Goal: Transaction & Acquisition: Purchase product/service

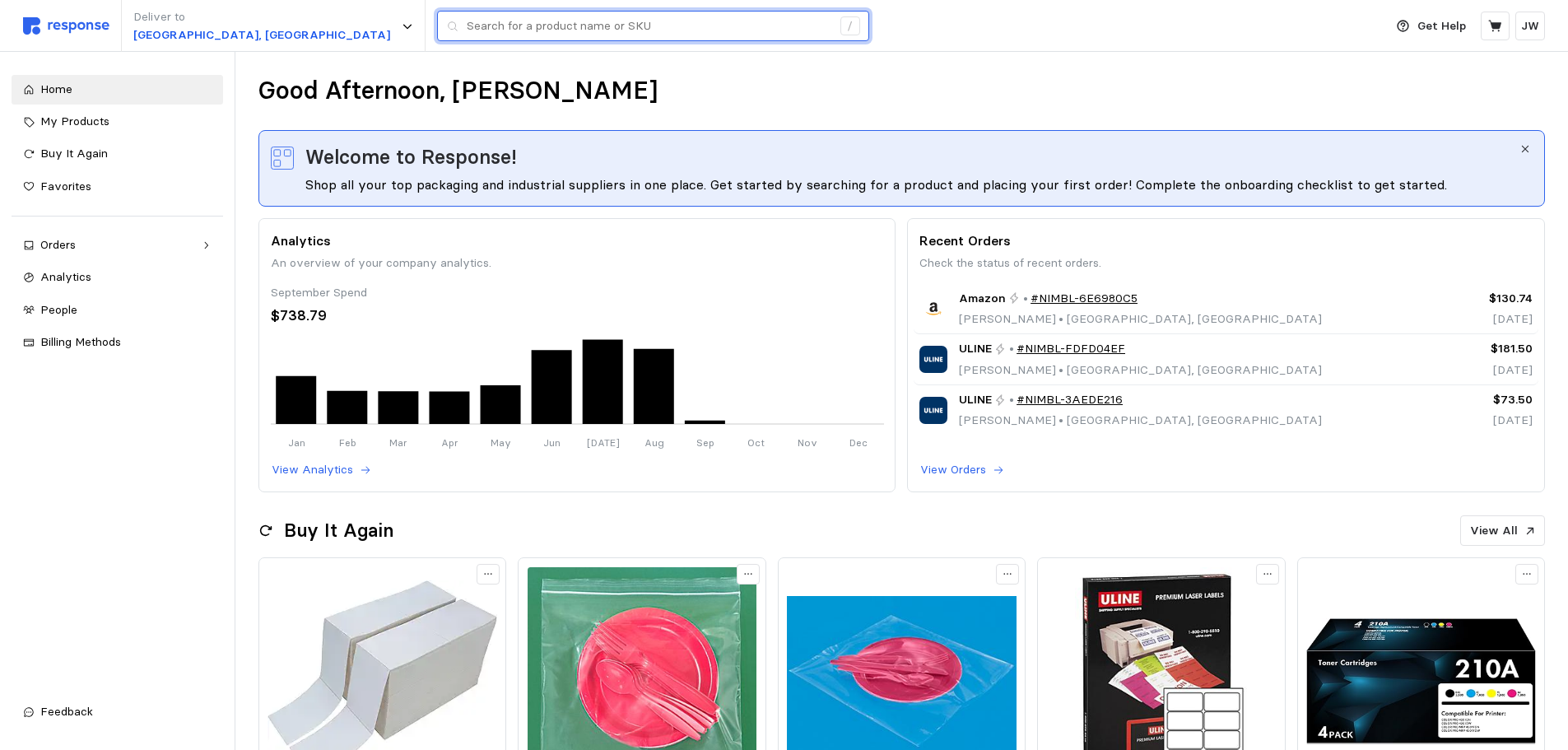
click at [516, 28] on input "text" at bounding box center [649, 26] width 365 height 29
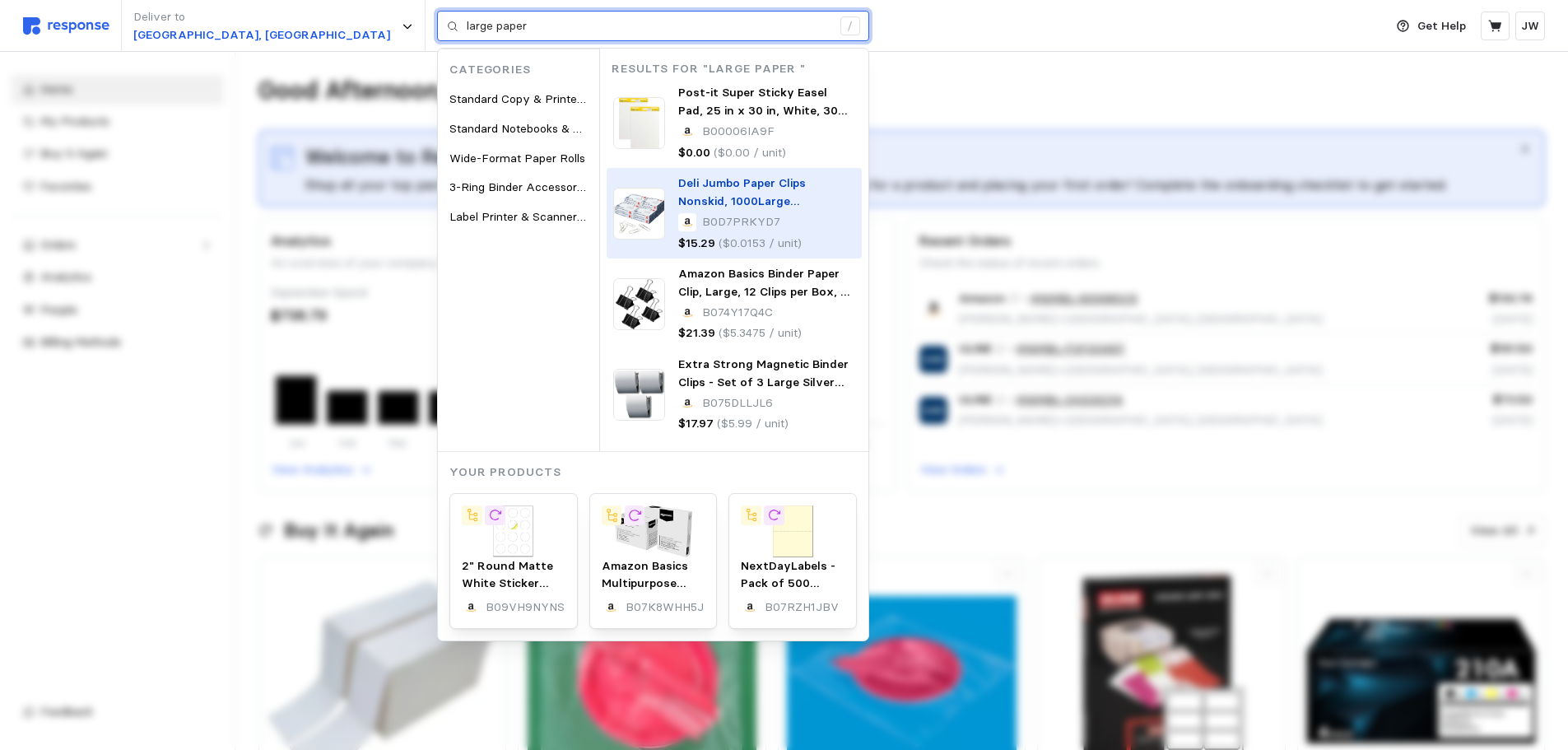
click at [678, 184] on span "Deli Jumbo Paper Clips Nonskid, 1000" at bounding box center [741, 192] width 127 height 33
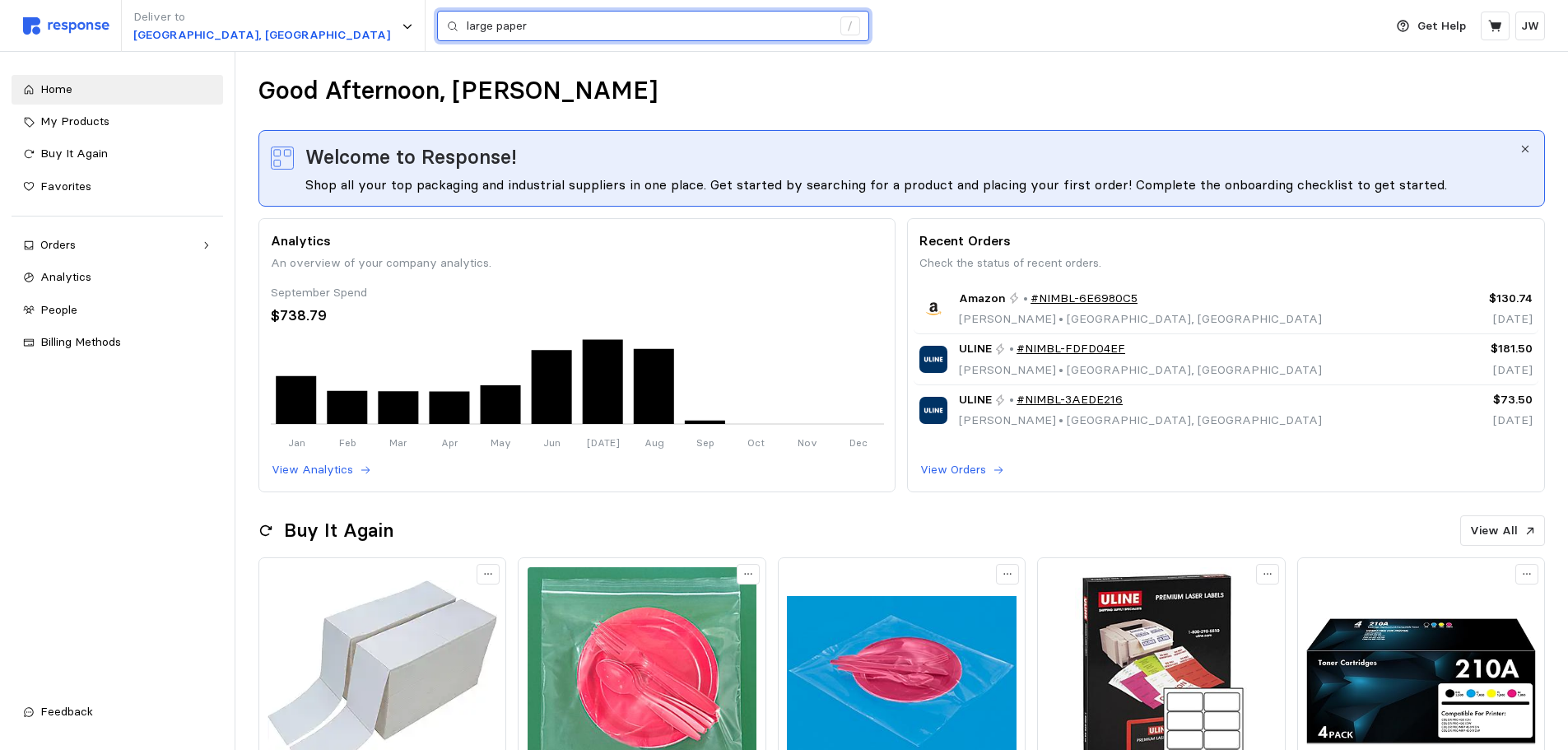
type input "large paper"
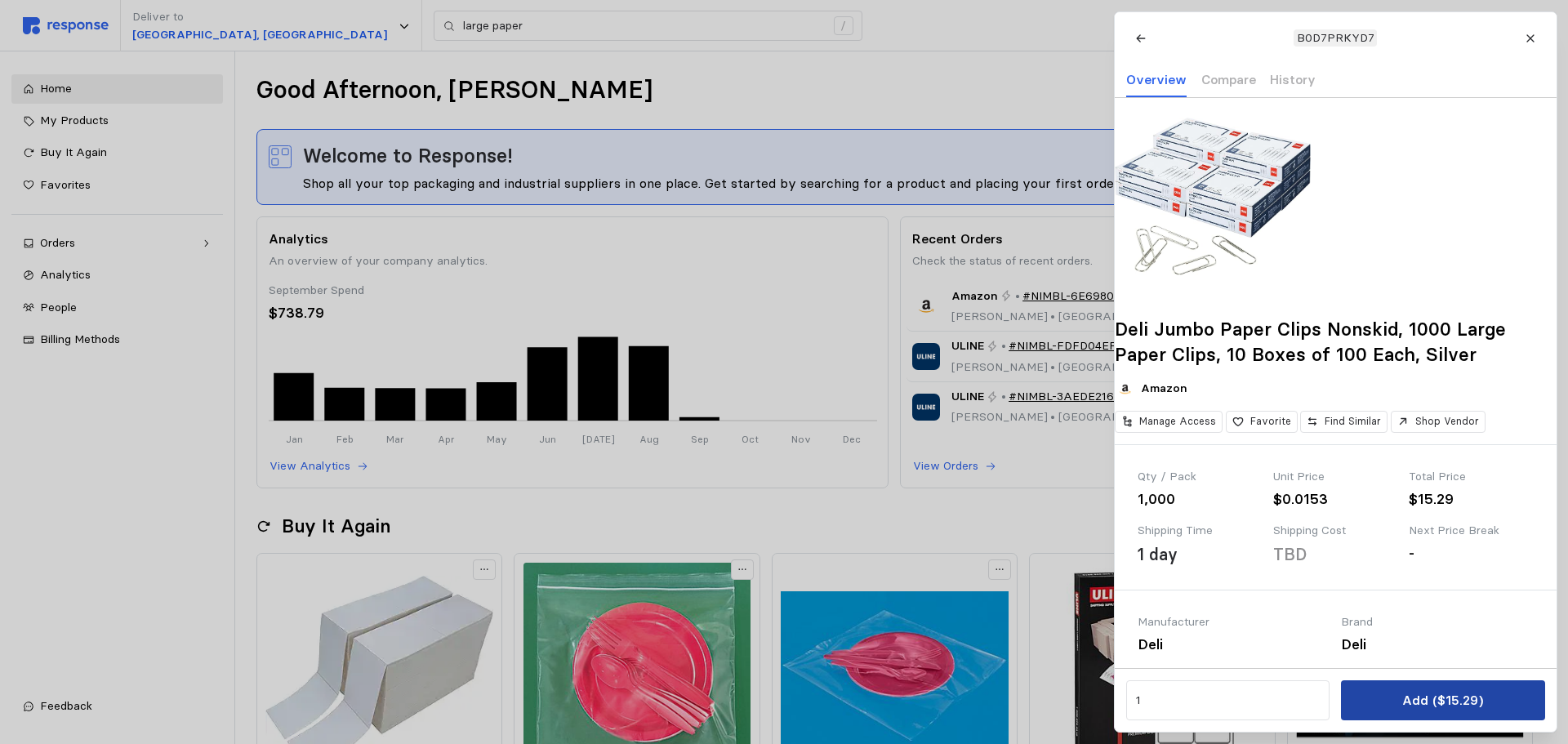
click at [1403, 692] on button "Add ($15.29)" at bounding box center [1442, 700] width 204 height 40
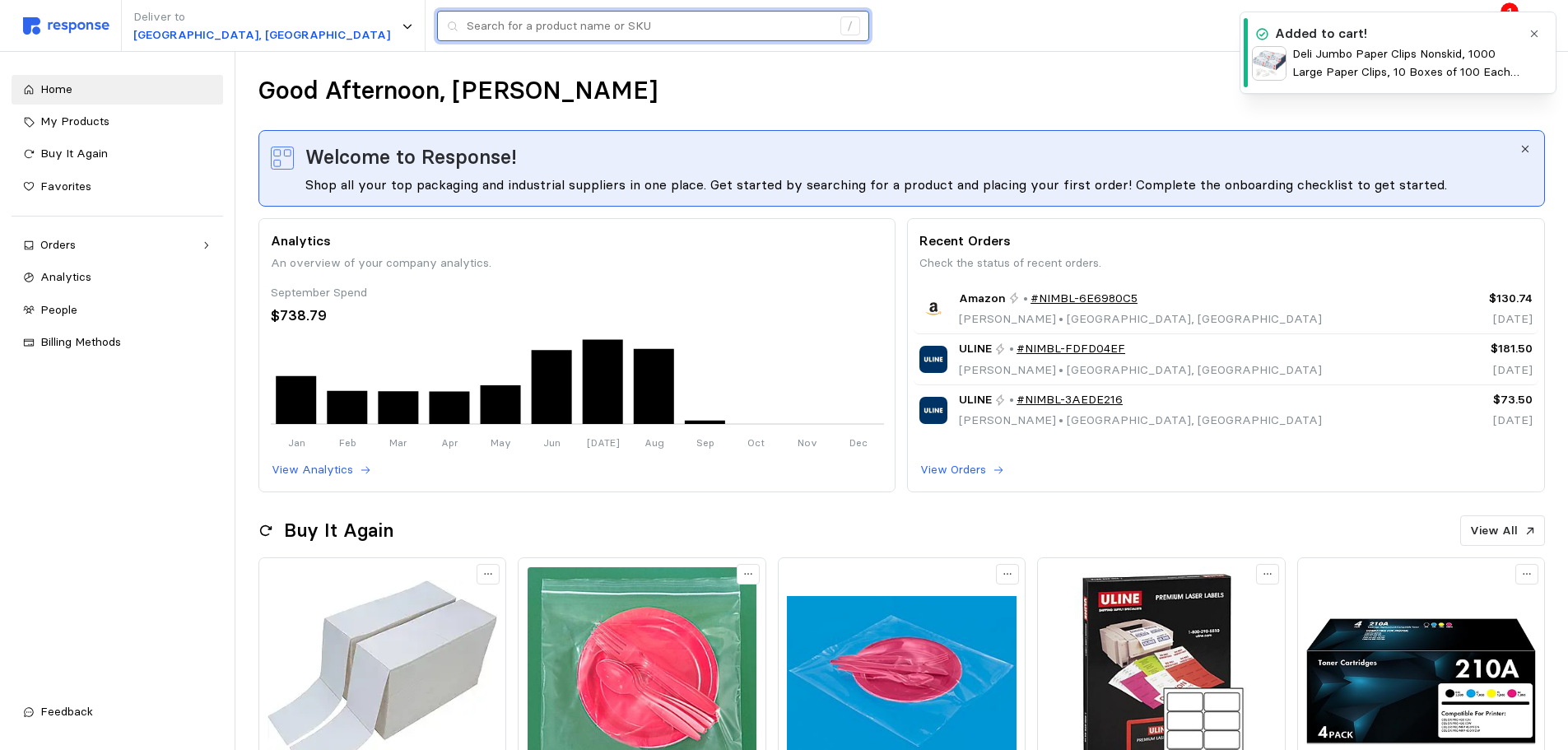
drag, startPoint x: 350, startPoint y: 29, endPoint x: 386, endPoint y: 15, distance: 38.6
click at [467, 26] on input "text" at bounding box center [649, 26] width 365 height 29
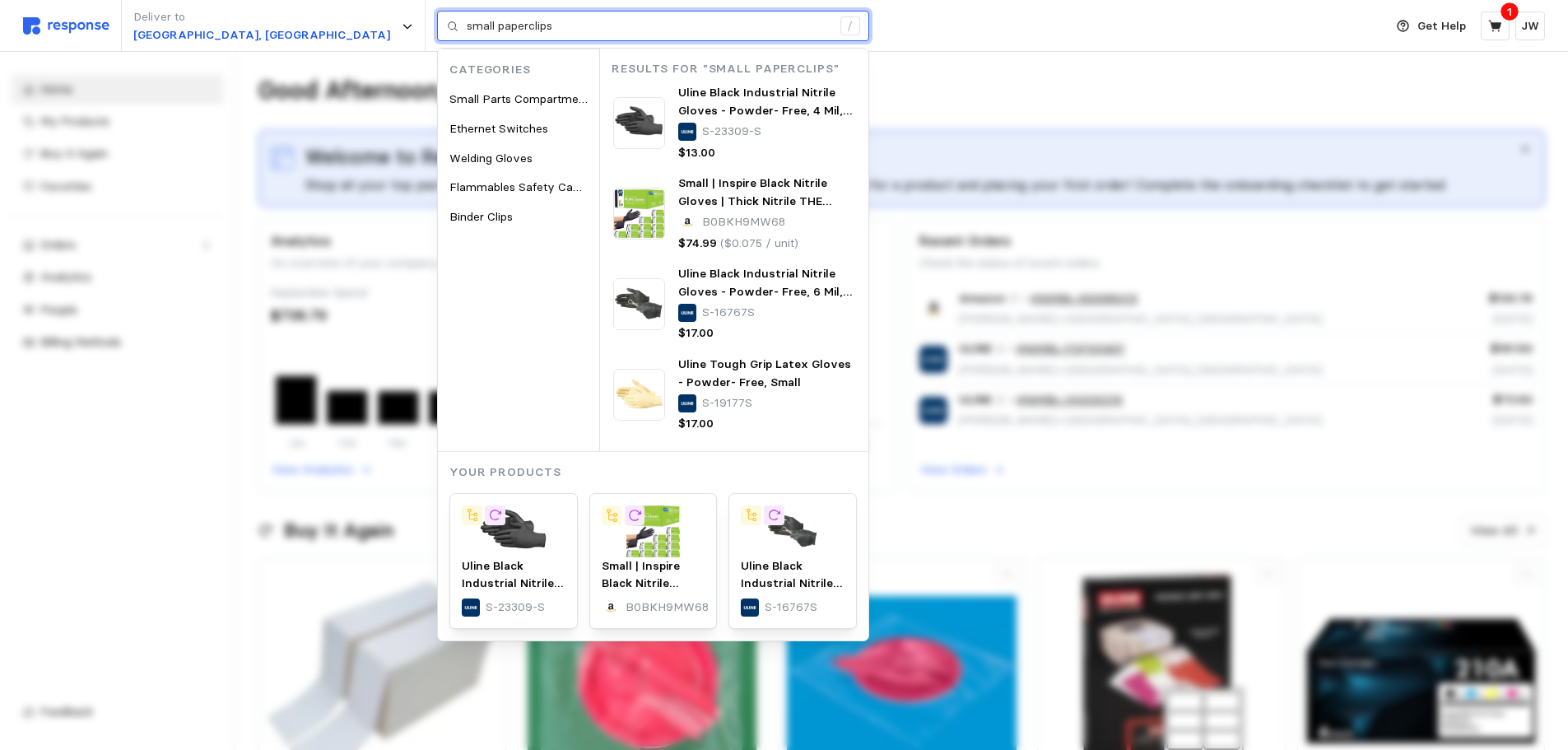
type input "small paperclips"
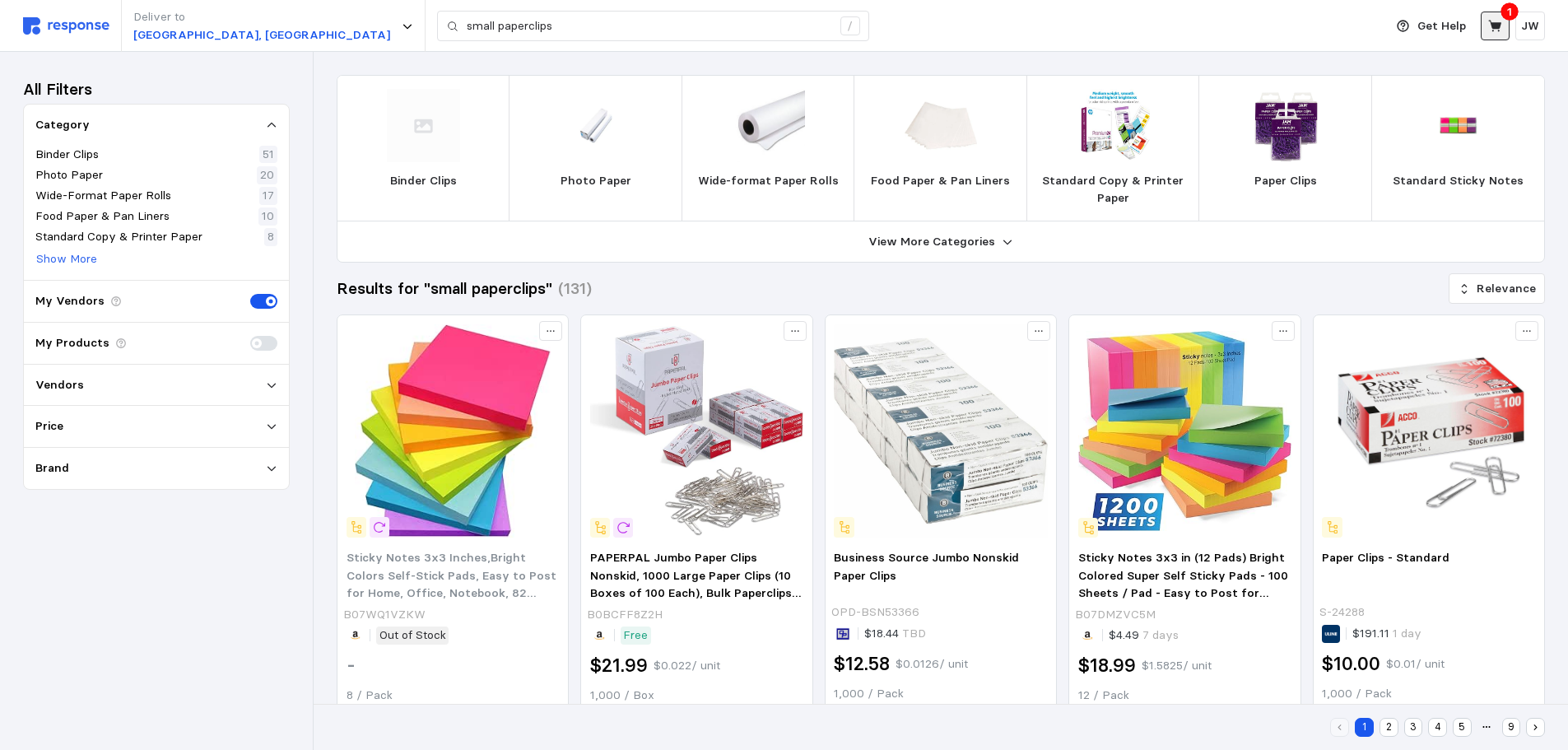
click at [1495, 28] on icon at bounding box center [1495, 25] width 14 height 12
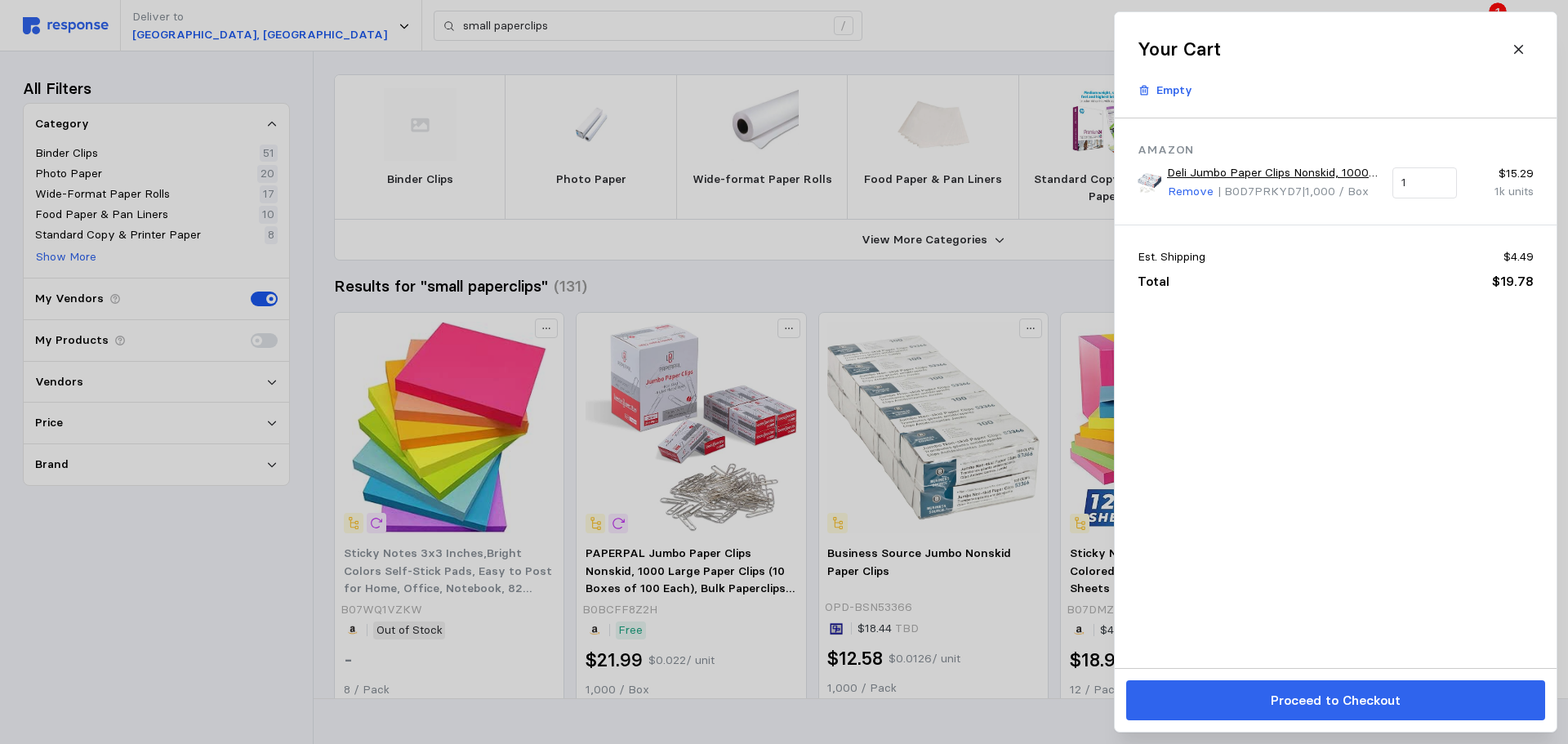
click at [765, 378] on div at bounding box center [784, 372] width 1568 height 744
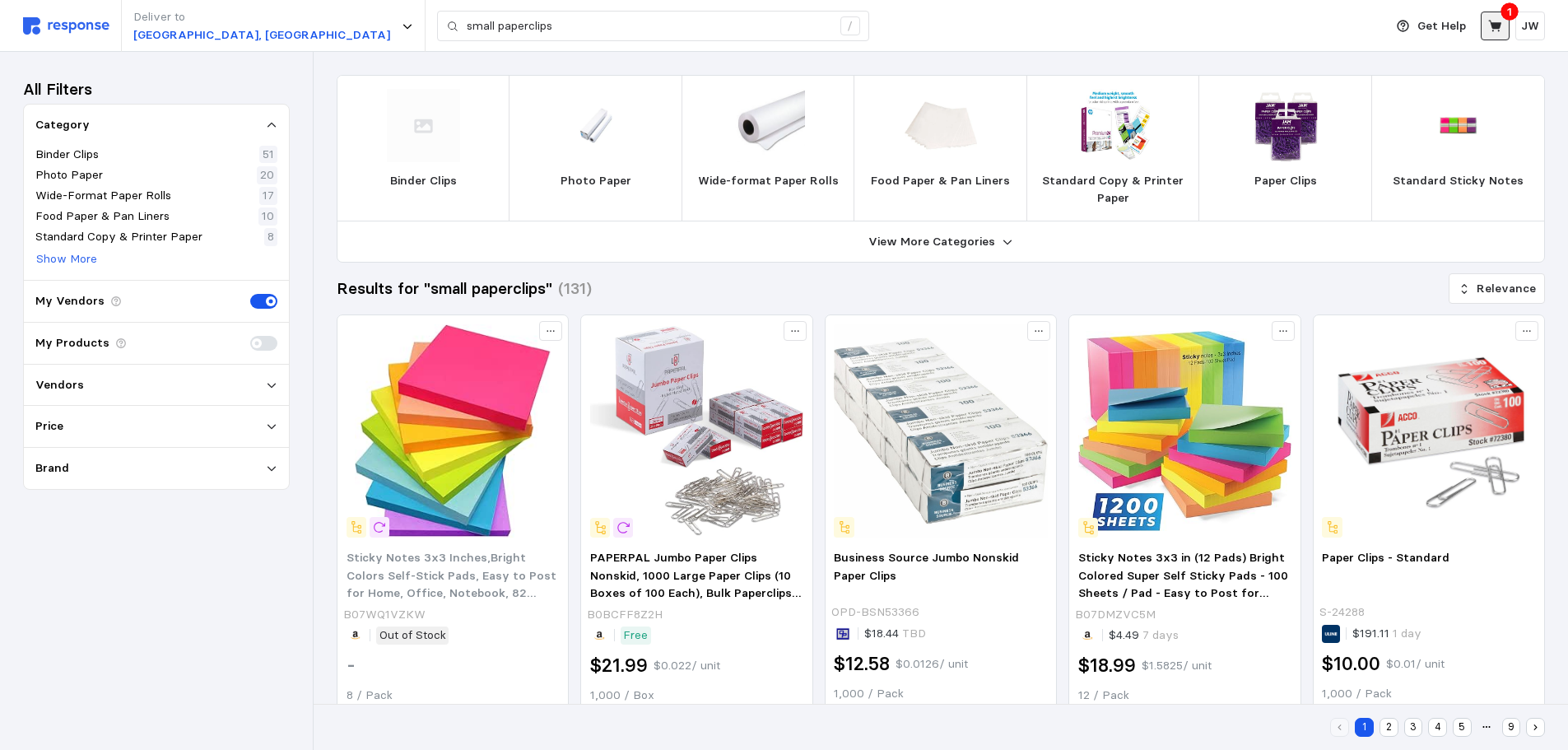
click at [1488, 33] on icon at bounding box center [1495, 25] width 15 height 15
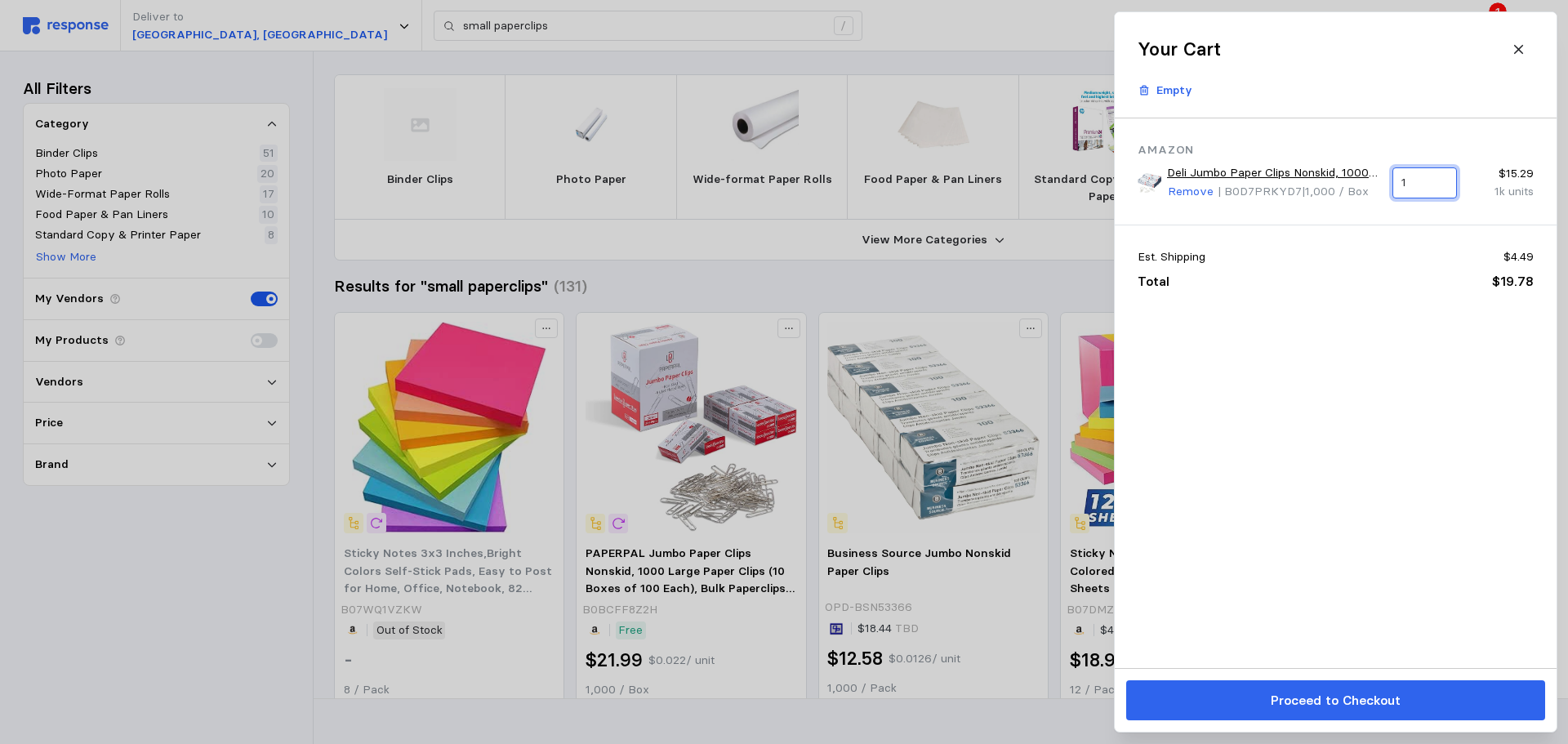
drag, startPoint x: 1427, startPoint y: 187, endPoint x: 1349, endPoint y: 185, distance: 78.0
click at [1392, 186] on div "1" at bounding box center [1424, 182] width 65 height 31
type input "2"
click at [1281, 452] on div "Amazon Deli Jumbo Paper Clips Nonskid, 1000 Large Paper Clips, 10 Boxes of 100 …" at bounding box center [1336, 393] width 442 height 549
click at [1328, 697] on p "Proceed to Checkout" at bounding box center [1334, 700] width 130 height 20
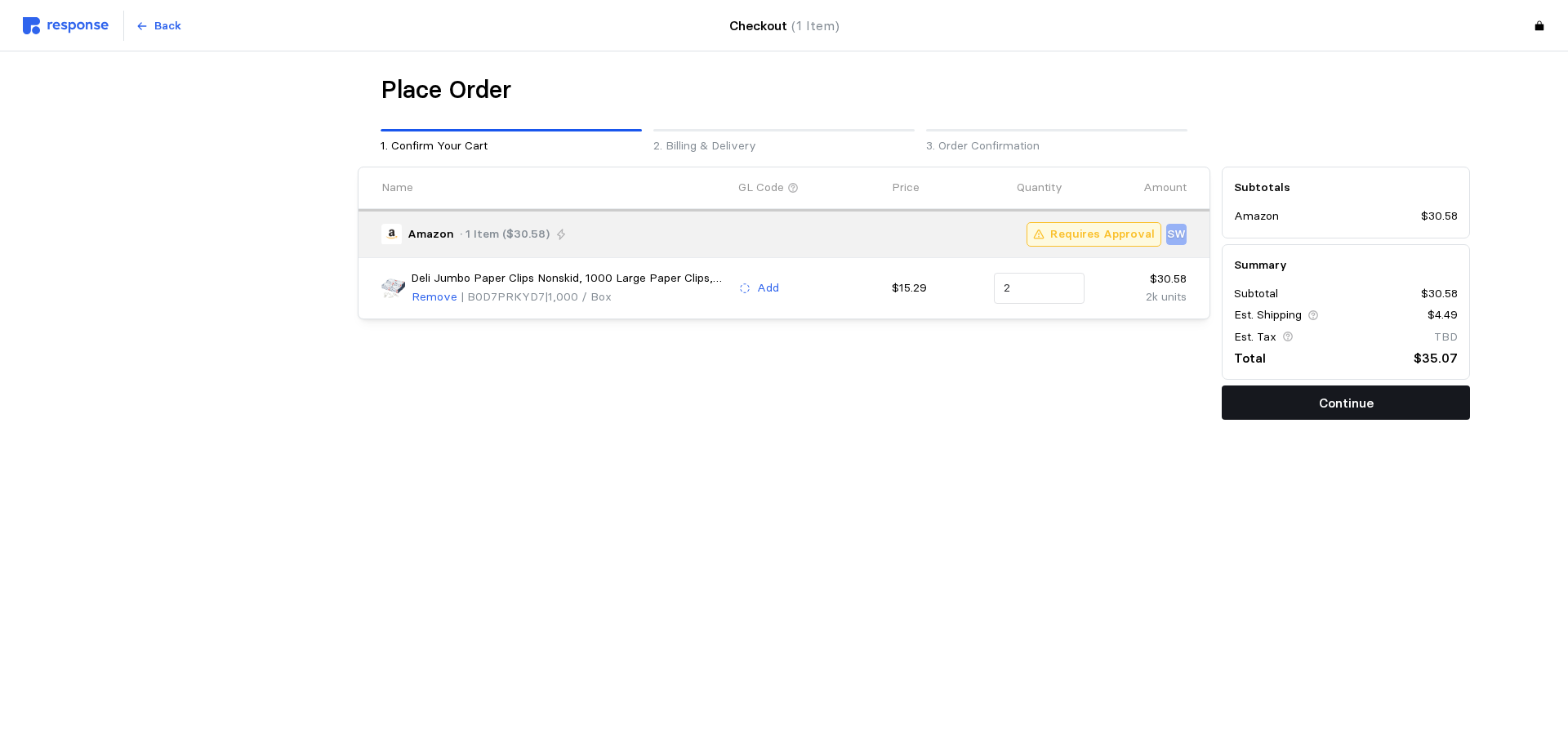
click at [1304, 416] on button "Continue" at bounding box center [1346, 402] width 248 height 35
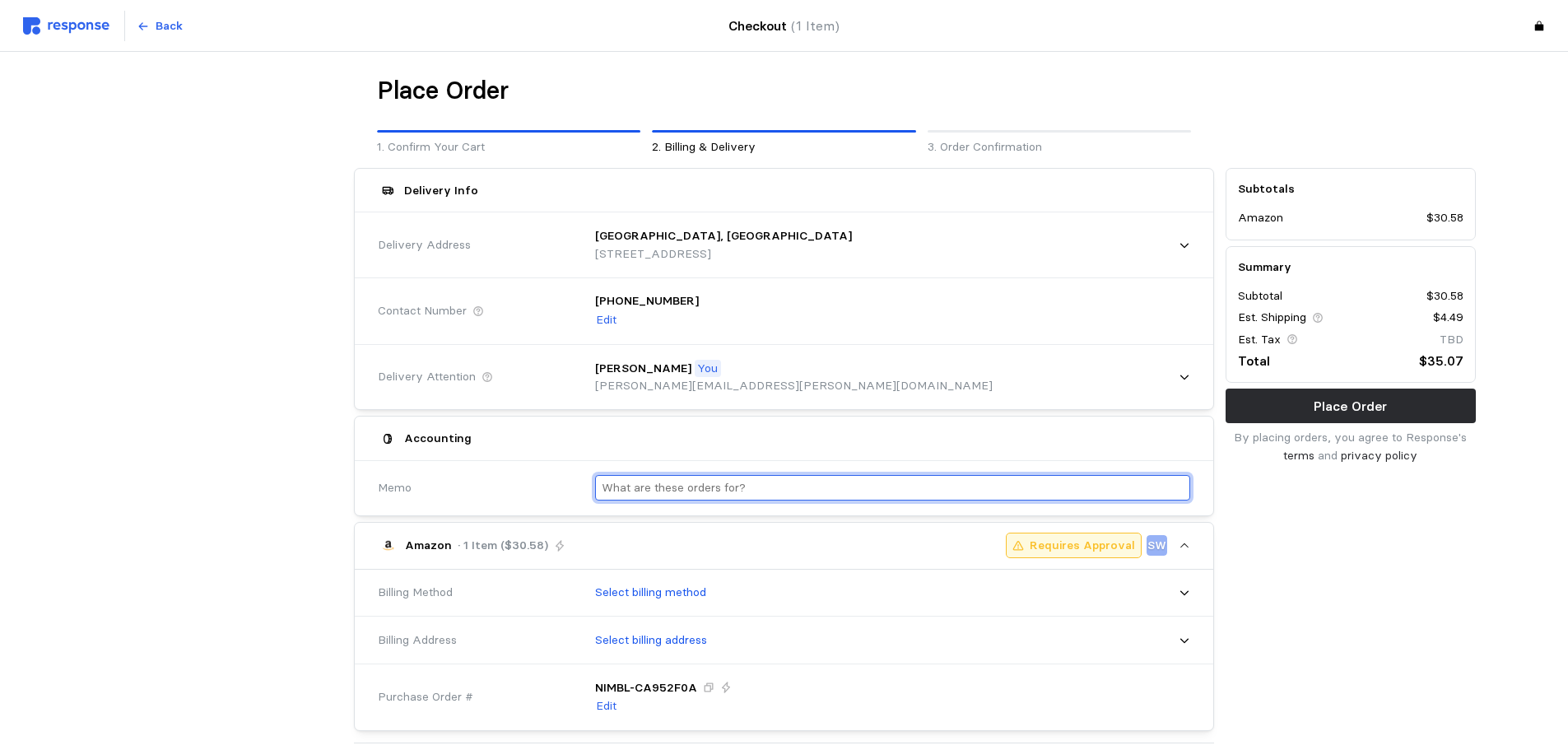
click at [643, 484] on input "text" at bounding box center [892, 487] width 582 height 24
type input "O"
click at [665, 484] on input "[PERSON_NAME]" at bounding box center [892, 487] width 582 height 24
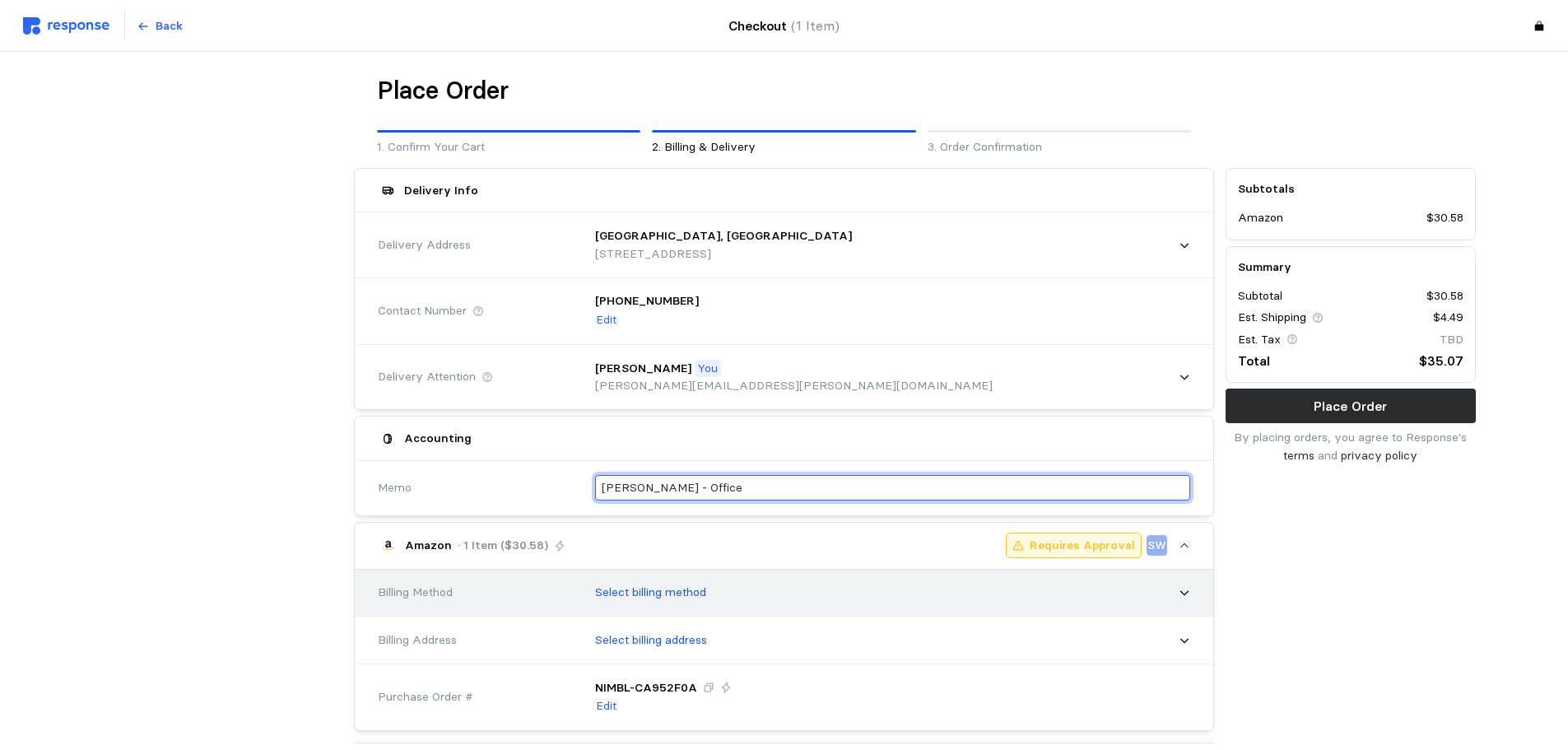
type input "[PERSON_NAME] - Office"
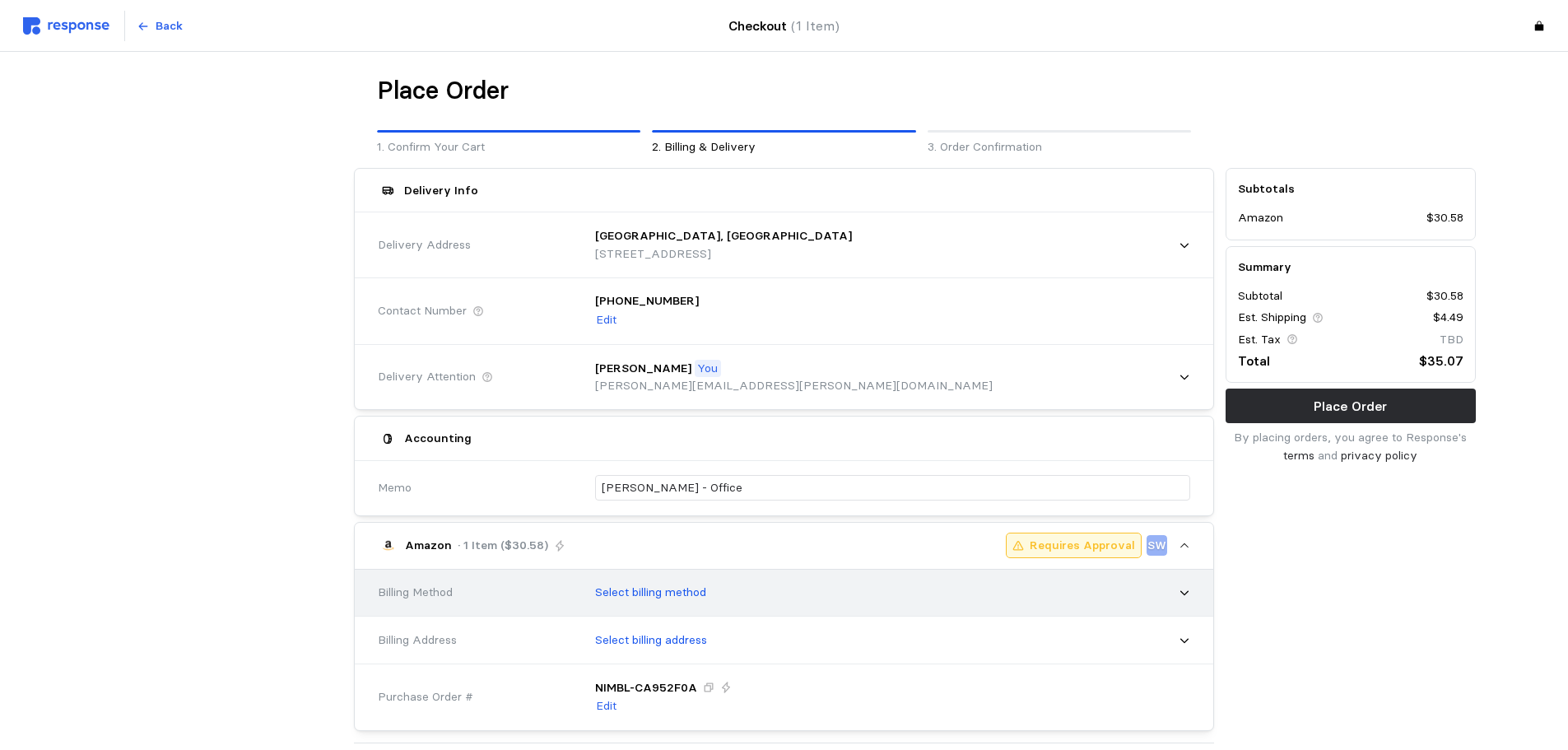
click at [675, 595] on p "Select billing method" at bounding box center [651, 592] width 111 height 18
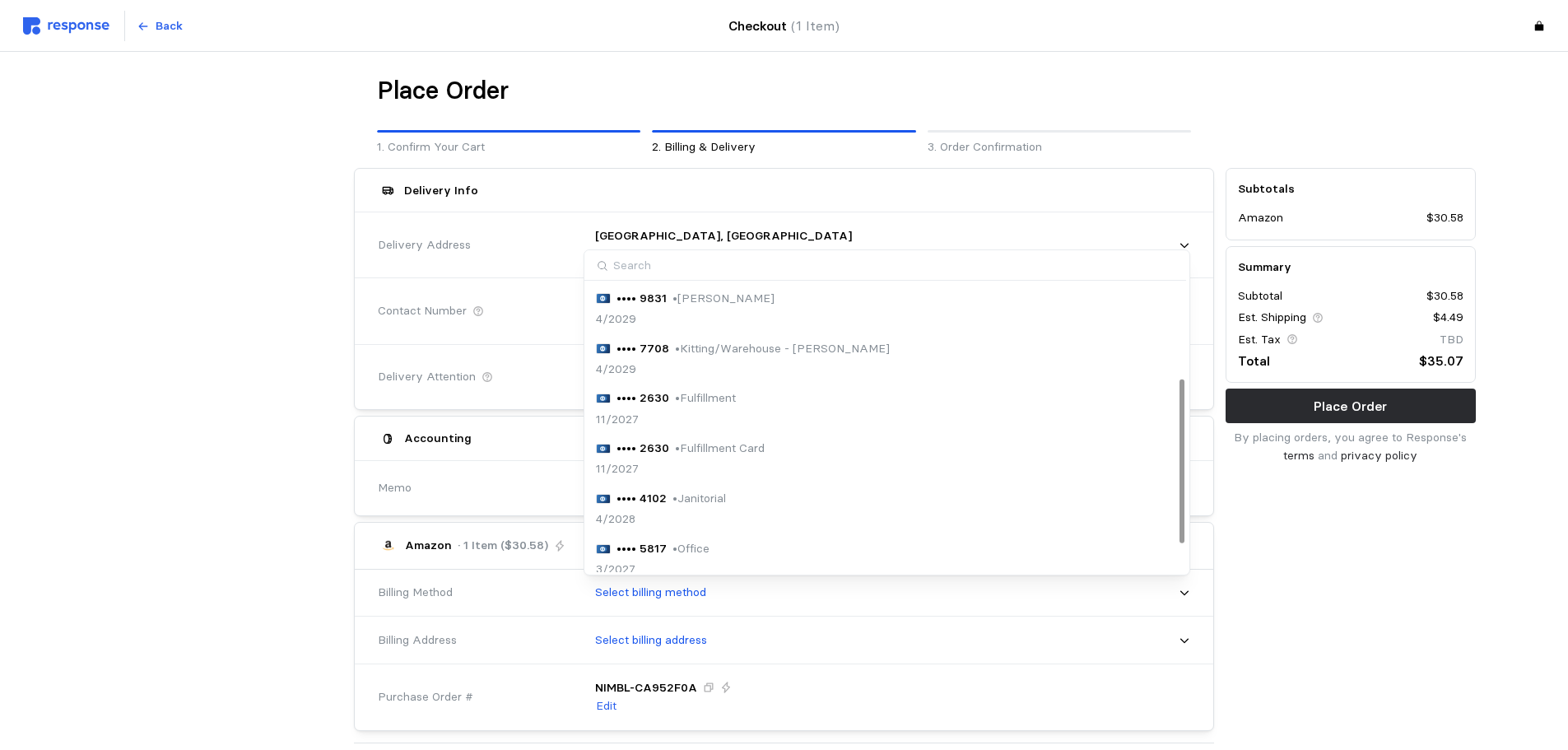
scroll to position [212, 0]
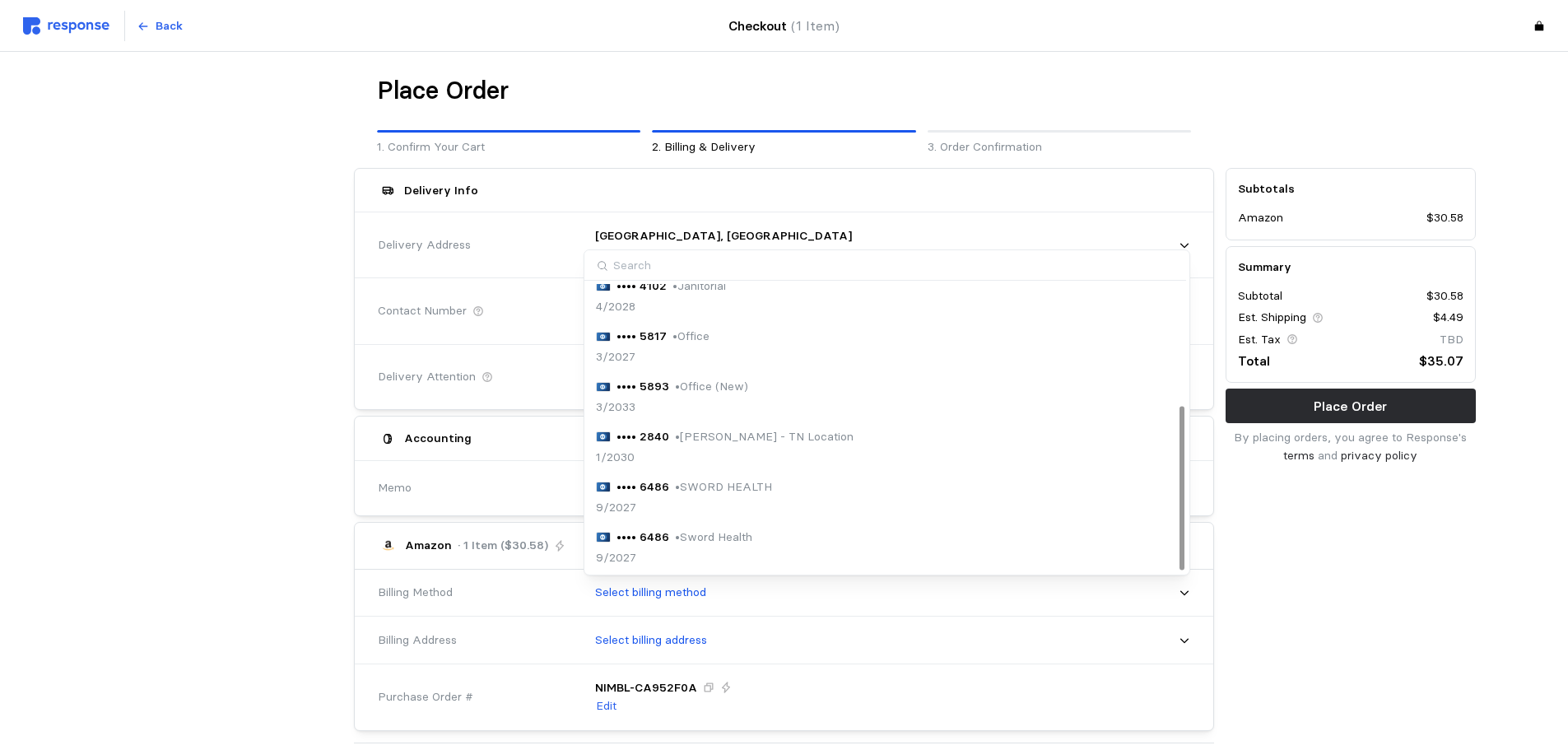
click at [730, 387] on p "• Office (New)" at bounding box center [711, 386] width 73 height 18
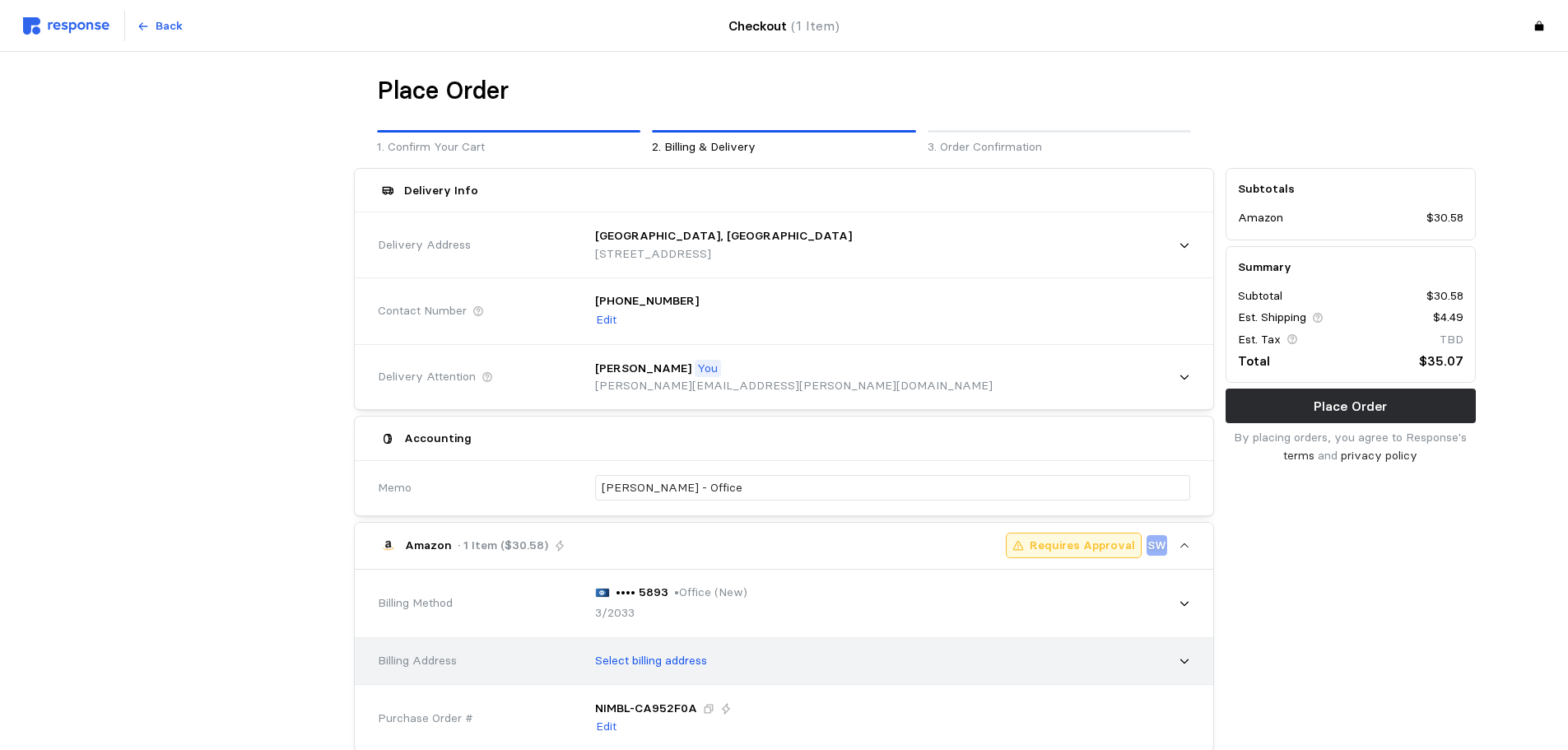
drag, startPoint x: 656, startPoint y: 662, endPoint x: 673, endPoint y: 655, distance: 18.4
click at [656, 664] on p "Select billing address" at bounding box center [651, 661] width 112 height 18
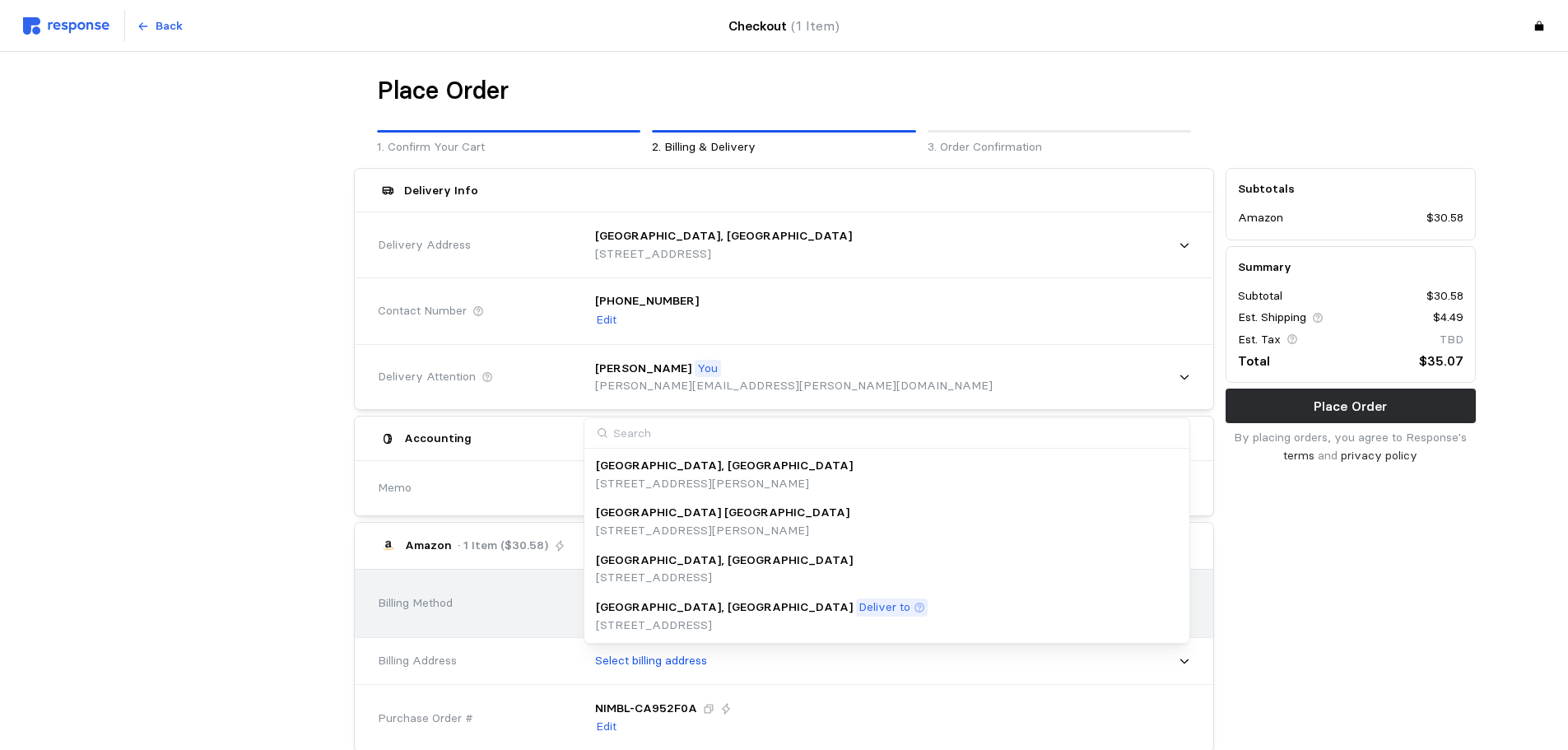
drag, startPoint x: 684, startPoint y: 573, endPoint x: 731, endPoint y: 569, distance: 47.2
click at [686, 573] on p "[STREET_ADDRESS]" at bounding box center [724, 578] width 257 height 18
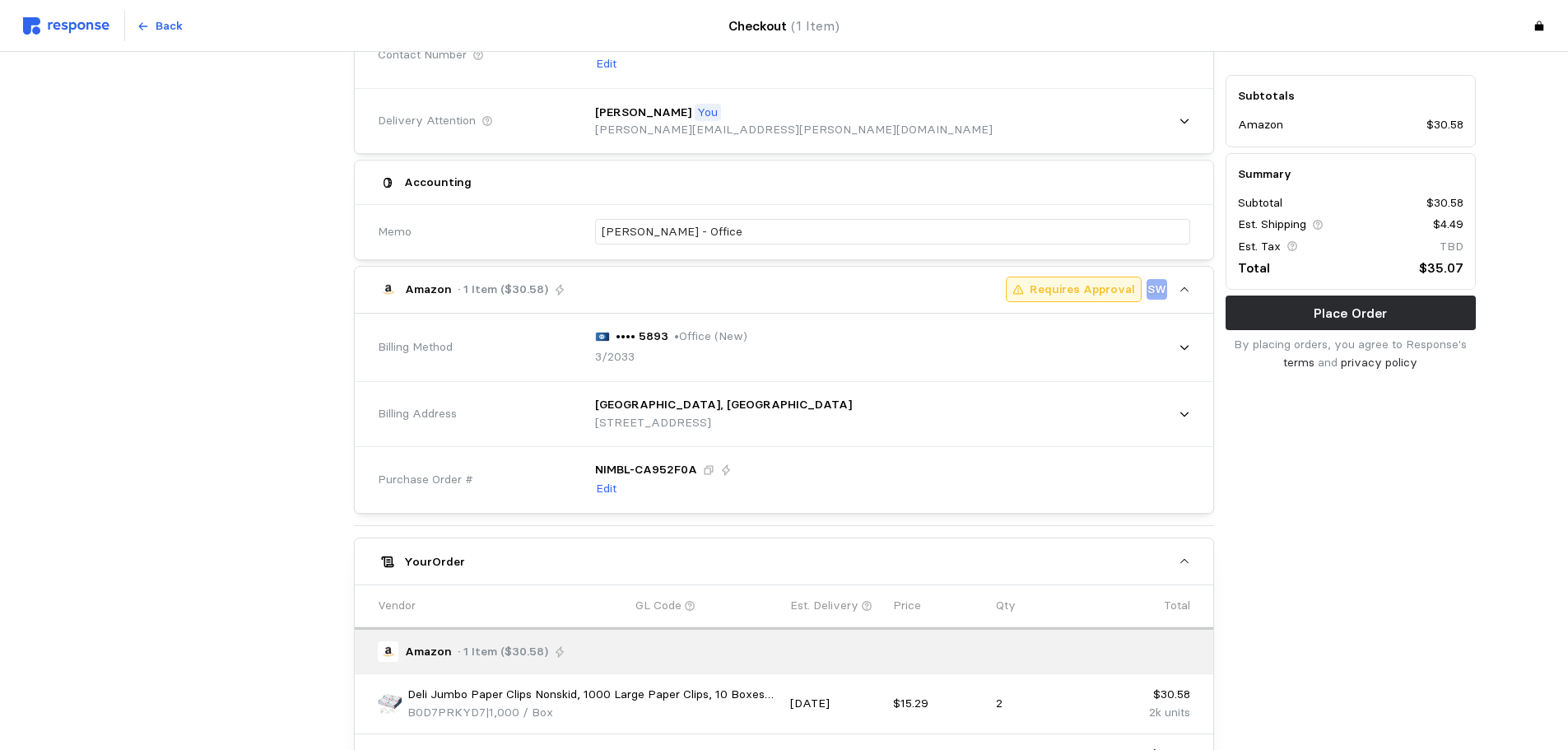
scroll to position [0, 0]
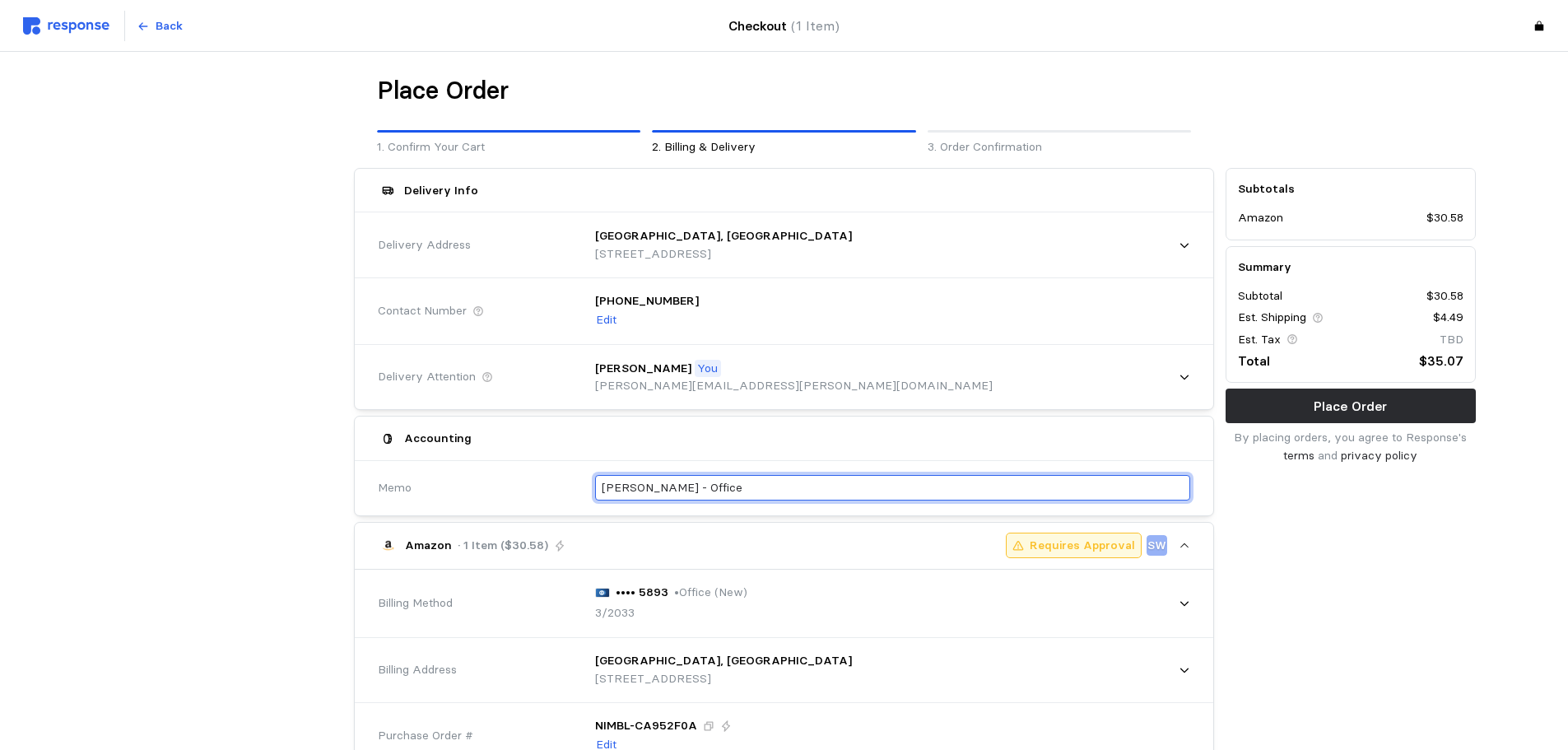
click at [740, 495] on input "[PERSON_NAME] - Office" at bounding box center [892, 487] width 582 height 24
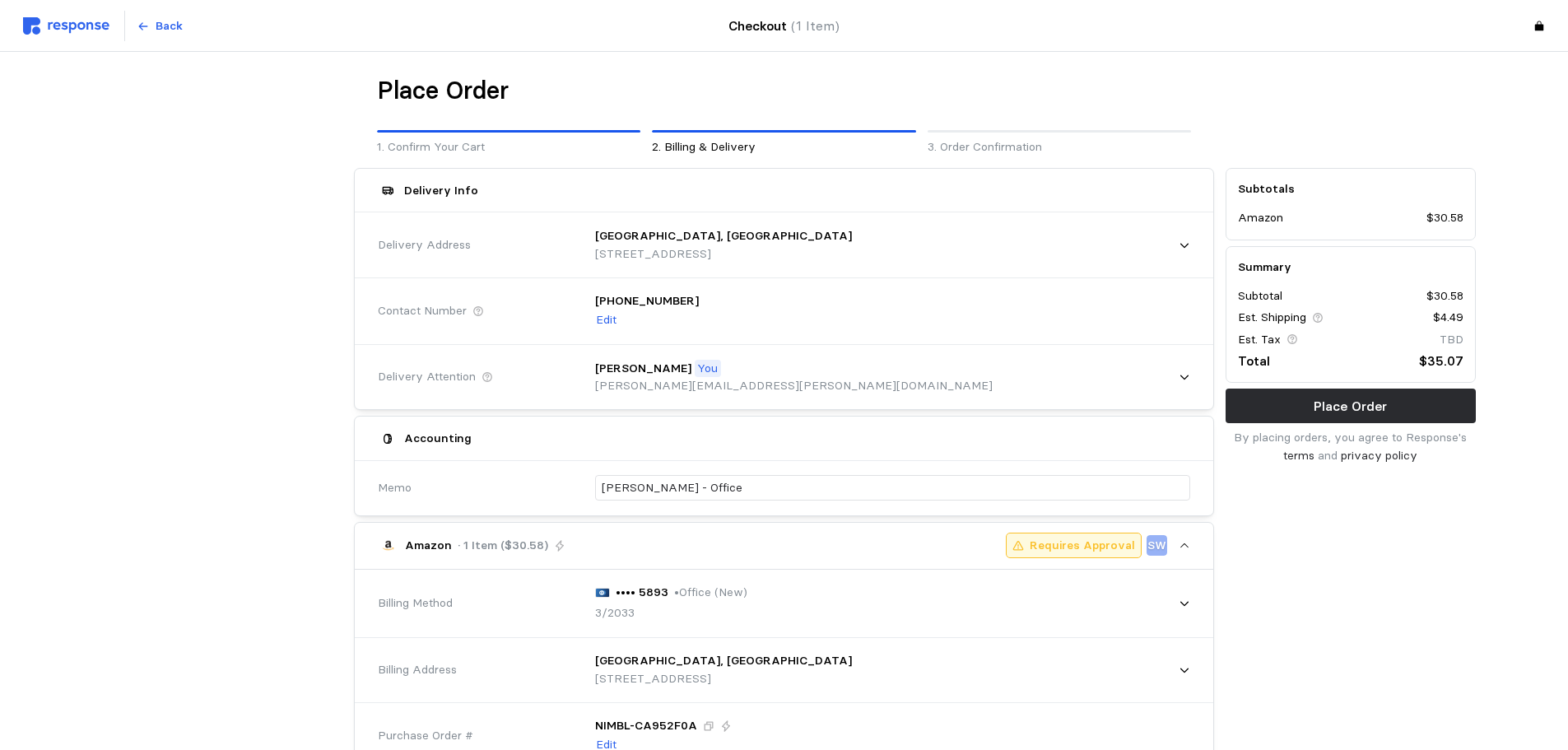
drag, startPoint x: 1307, startPoint y: 597, endPoint x: 1276, endPoint y: 600, distance: 31.1
click at [1309, 597] on div "Subtotals Amazon $30.58 Summary Subtotal $30.58 Est. Shipping $4.49 Est. Tax TB…" at bounding box center [1350, 664] width 262 height 1004
click at [1362, 558] on div "Subtotals Amazon $30.58 Summary Subtotal $30.58 Est. Shipping $4.49 Est. Tax TB…" at bounding box center [1350, 664] width 262 height 1004
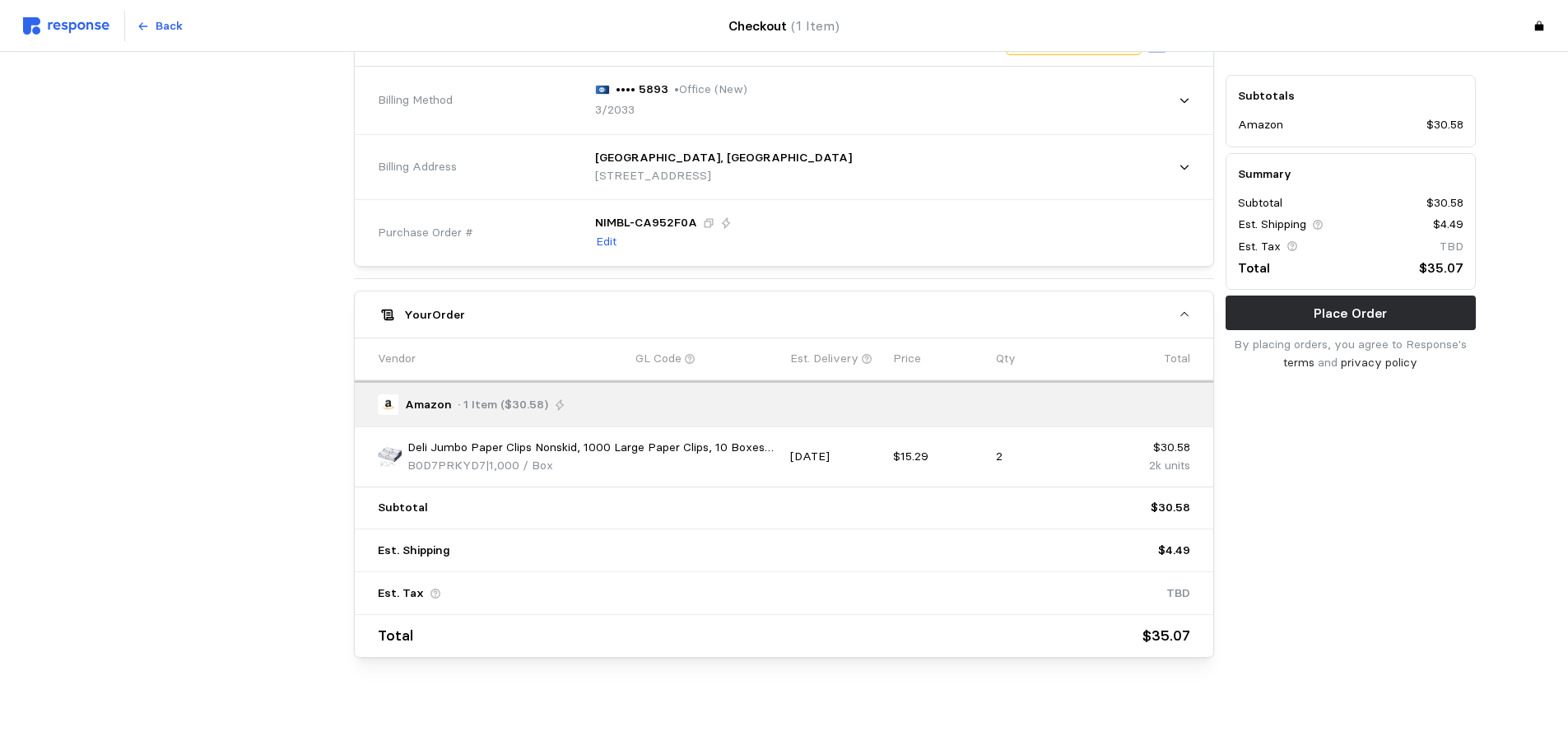
scroll to position [9, 0]
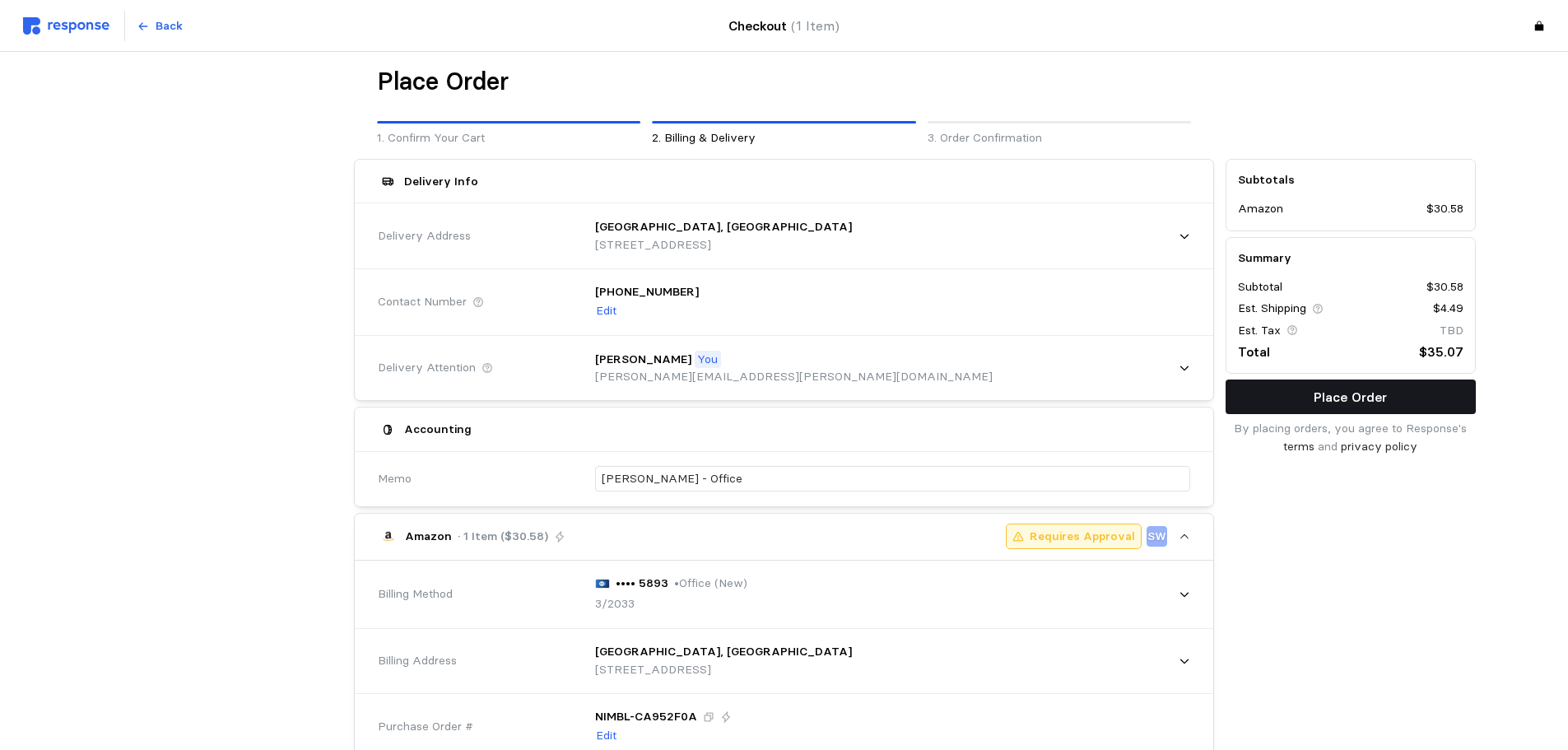
click at [1408, 398] on button "Place Order" at bounding box center [1350, 397] width 250 height 35
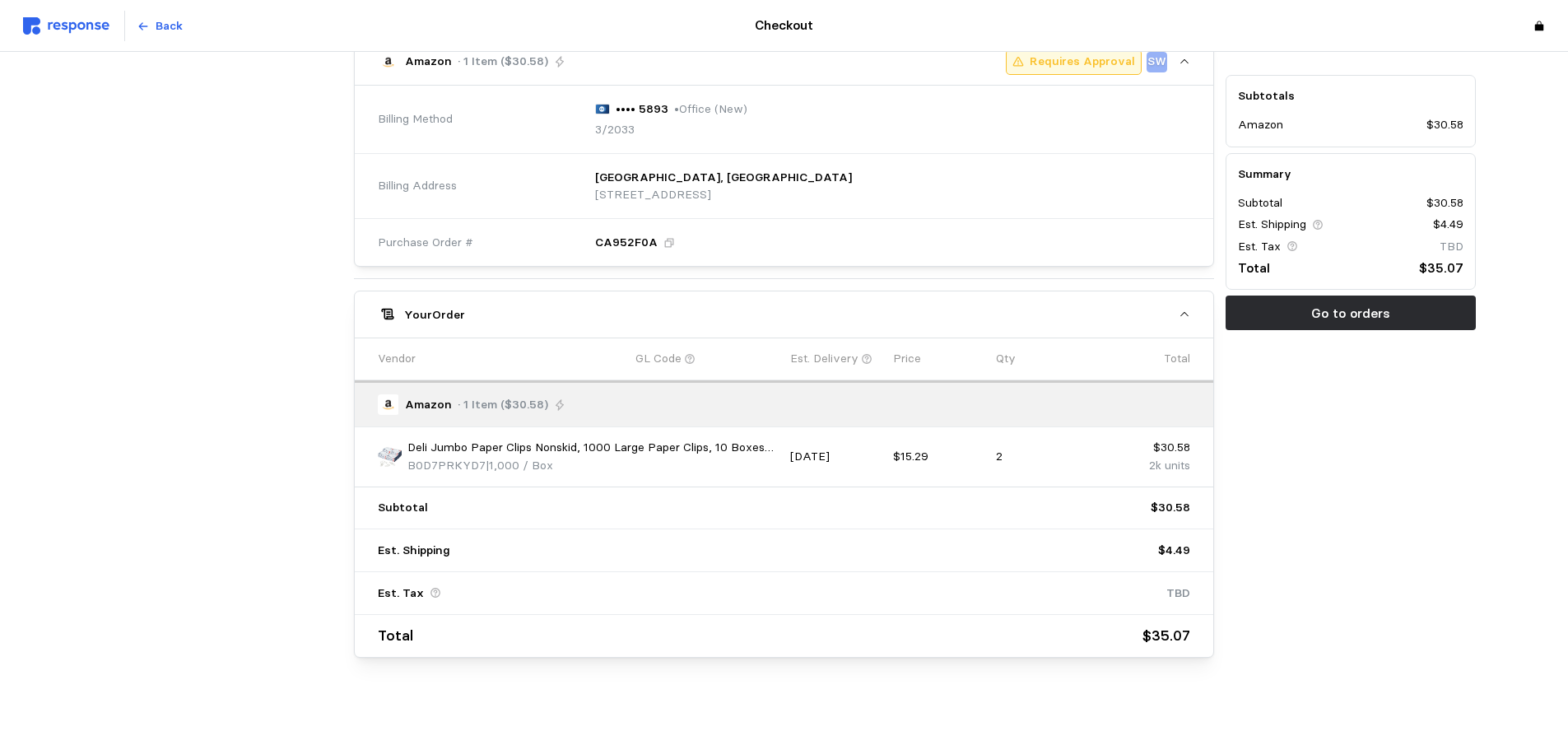
scroll to position [0, 0]
